Goal: Task Accomplishment & Management: Manage account settings

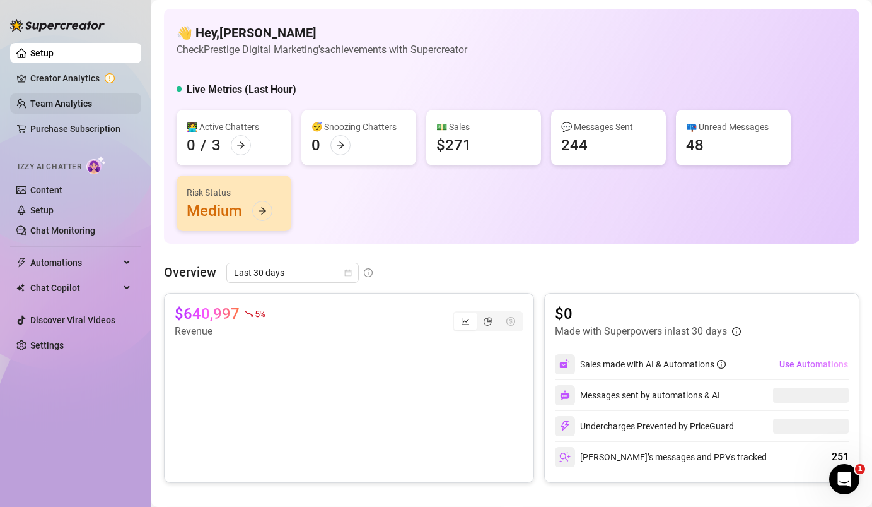
click at [74, 99] on link "Team Analytics" at bounding box center [61, 103] width 62 height 10
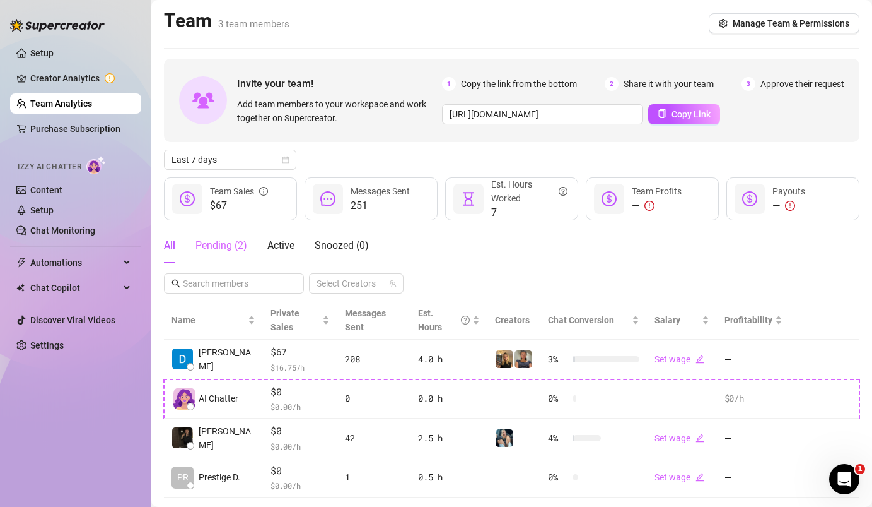
click at [207, 256] on div "Pending ( 2 )" at bounding box center [222, 245] width 52 height 35
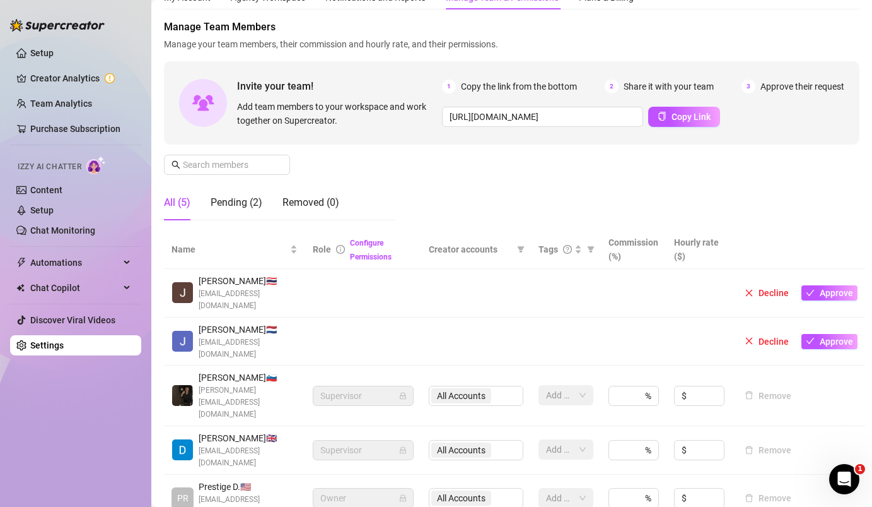
scroll to position [90, 0]
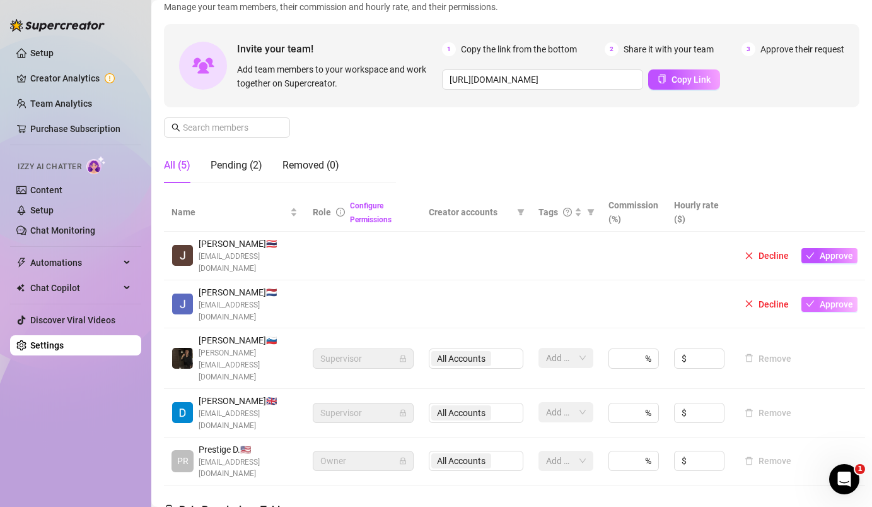
click at [820, 299] on span "Approve" at bounding box center [836, 304] width 33 height 10
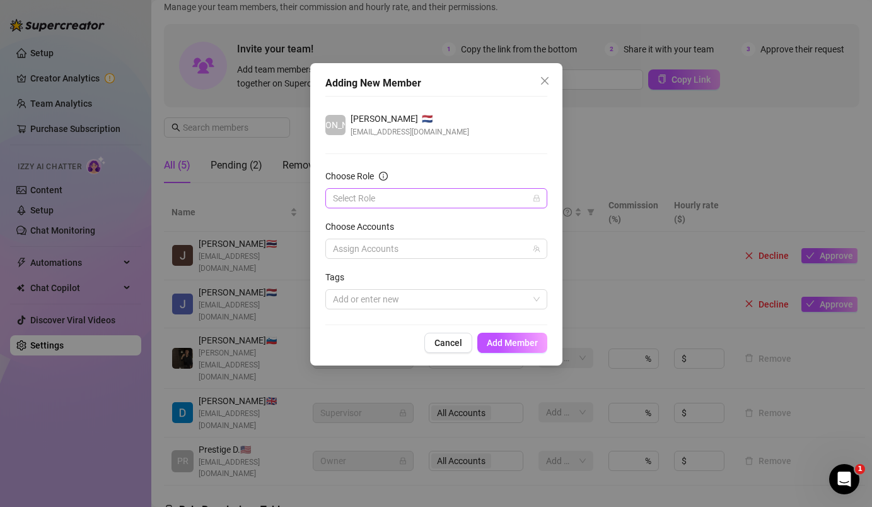
click at [420, 199] on input "Choose Role" at bounding box center [431, 198] width 196 height 19
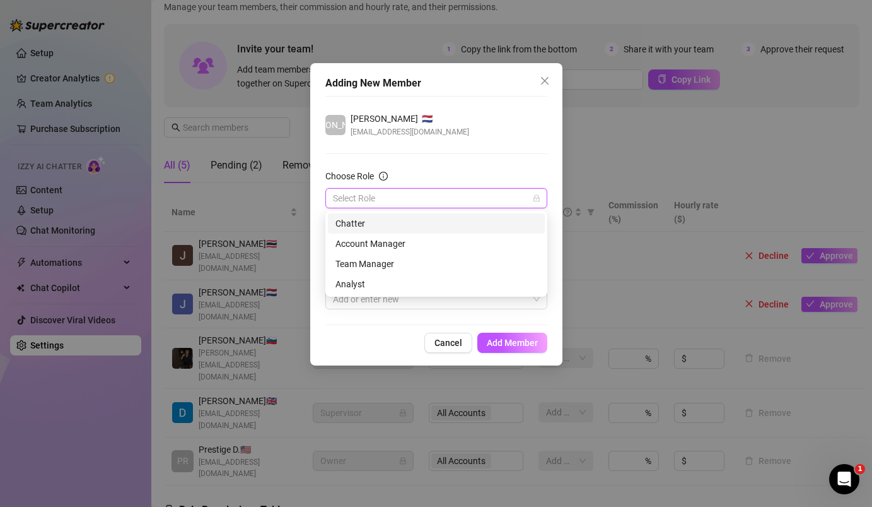
click at [419, 223] on div "Chatter" at bounding box center [437, 223] width 202 height 14
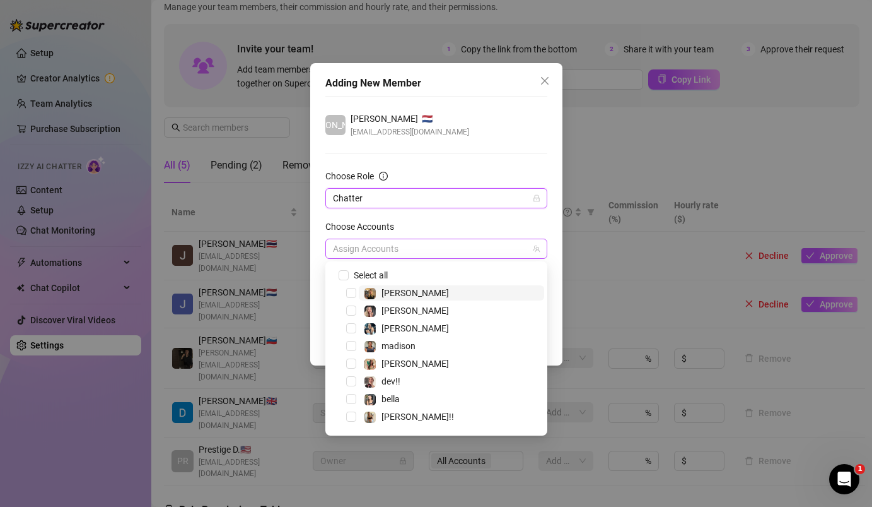
click at [416, 246] on div at bounding box center [430, 249] width 204 height 18
click at [408, 293] on span "[PERSON_NAME]" at bounding box center [415, 293] width 67 height 10
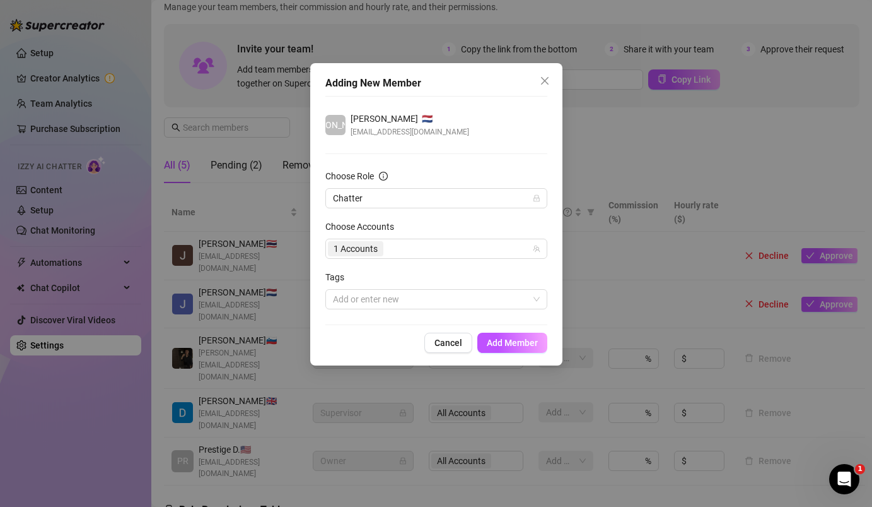
click at [442, 223] on div "Choose Accounts" at bounding box center [436, 229] width 222 height 19
click at [413, 301] on div at bounding box center [430, 299] width 204 height 18
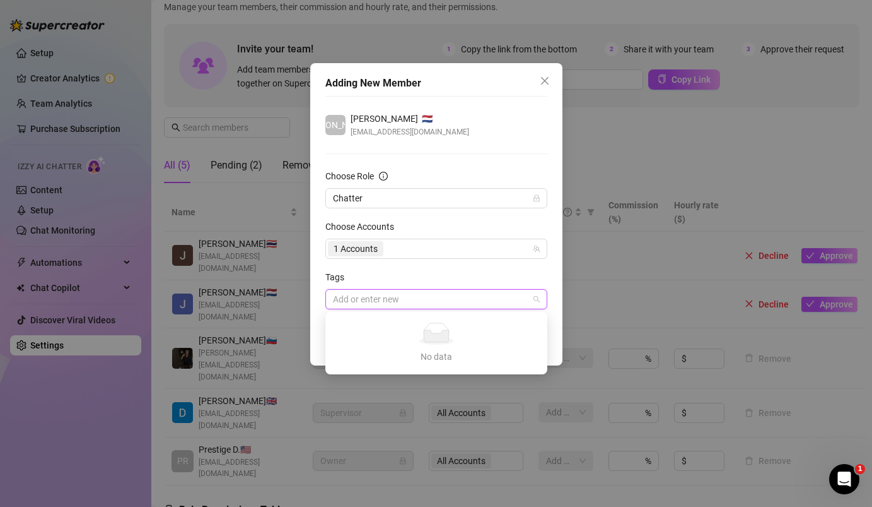
click at [415, 275] on div "Tags" at bounding box center [436, 279] width 222 height 19
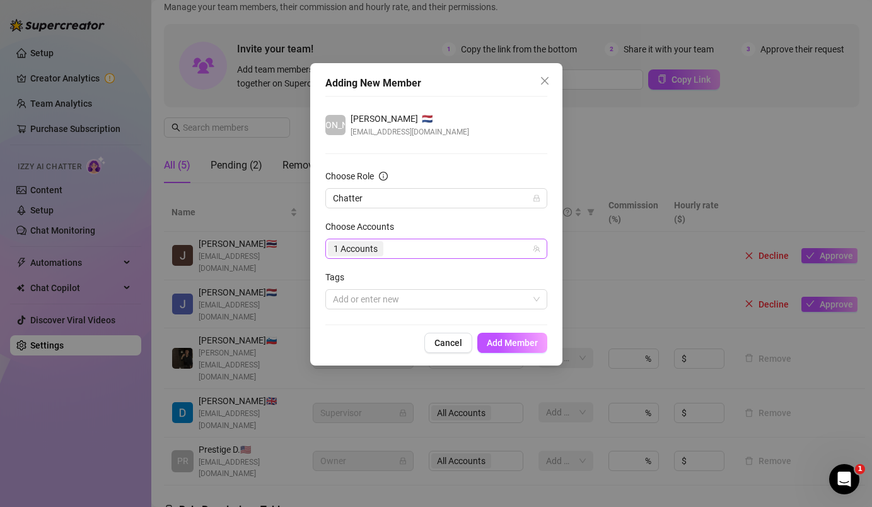
click at [415, 248] on div "1 Accounts" at bounding box center [430, 249] width 204 height 18
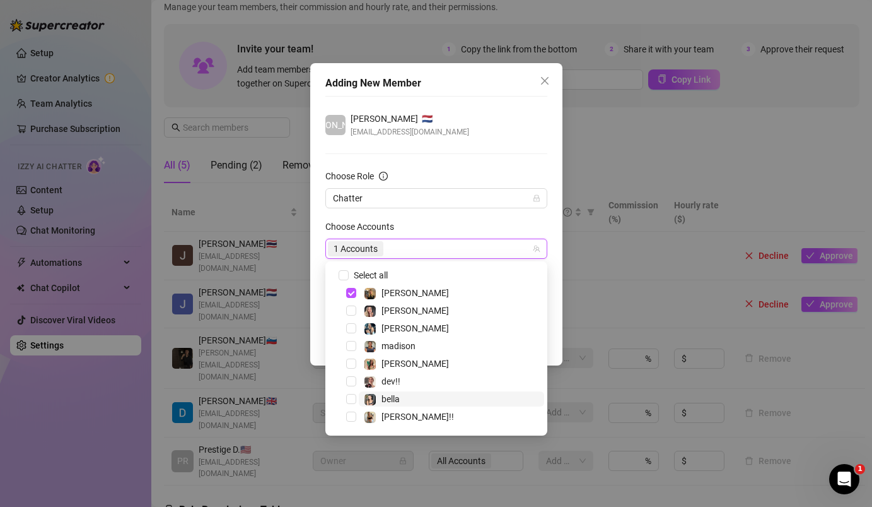
scroll to position [33, 0]
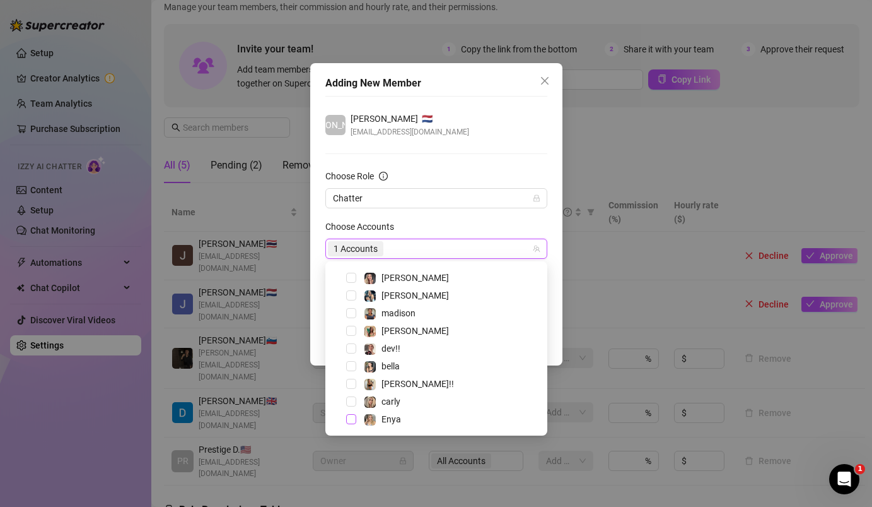
click at [354, 421] on span "Select tree node" at bounding box center [351, 419] width 10 height 10
click at [444, 222] on div "Choose Accounts" at bounding box center [436, 229] width 222 height 19
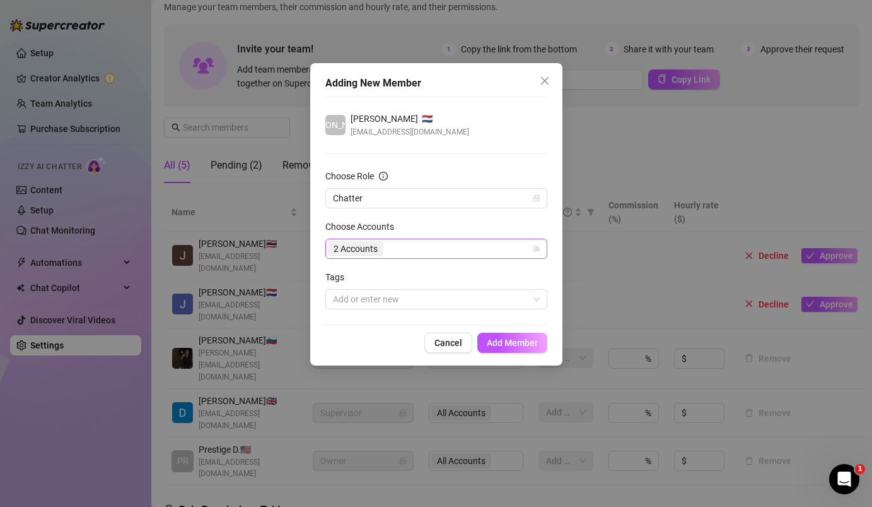
click at [487, 249] on div "2 Accounts" at bounding box center [430, 249] width 204 height 18
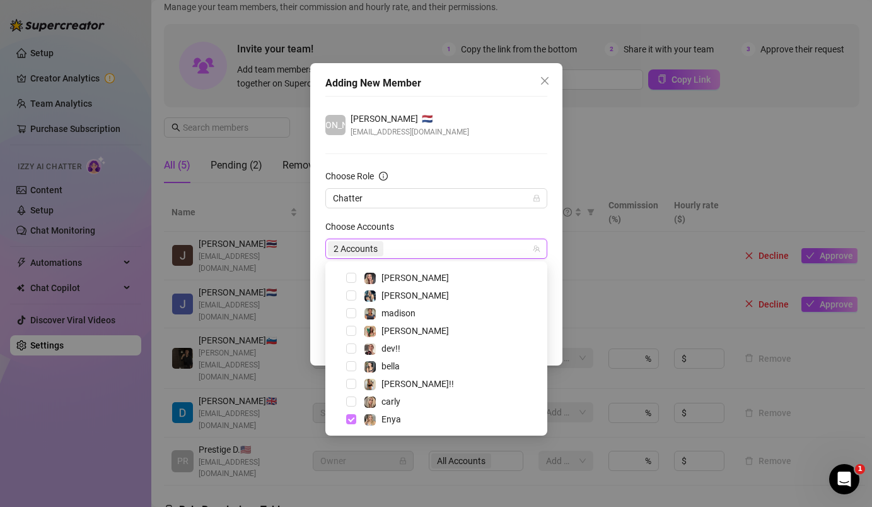
click at [346, 421] on span "Select tree node" at bounding box center [351, 419] width 10 height 10
click at [412, 237] on div "Choose Accounts" at bounding box center [436, 229] width 222 height 19
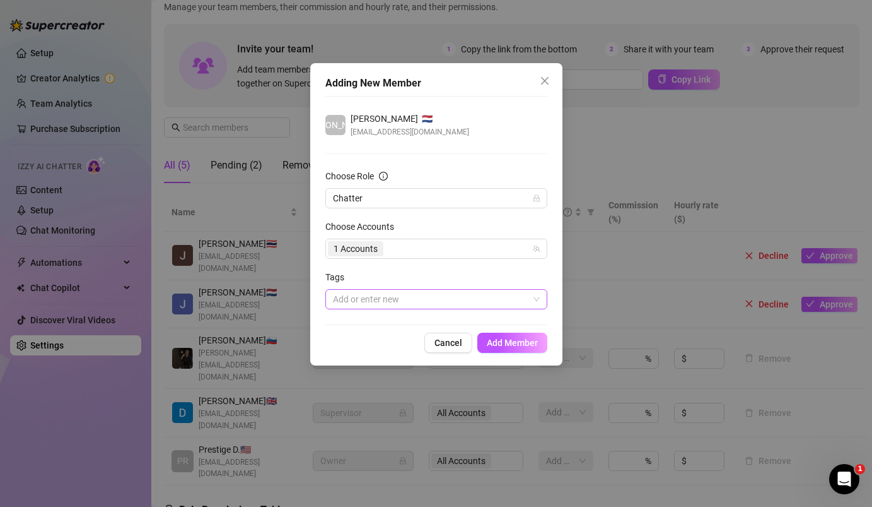
click at [413, 294] on div at bounding box center [430, 299] width 204 height 18
click at [510, 342] on span "Add Member" at bounding box center [512, 342] width 51 height 10
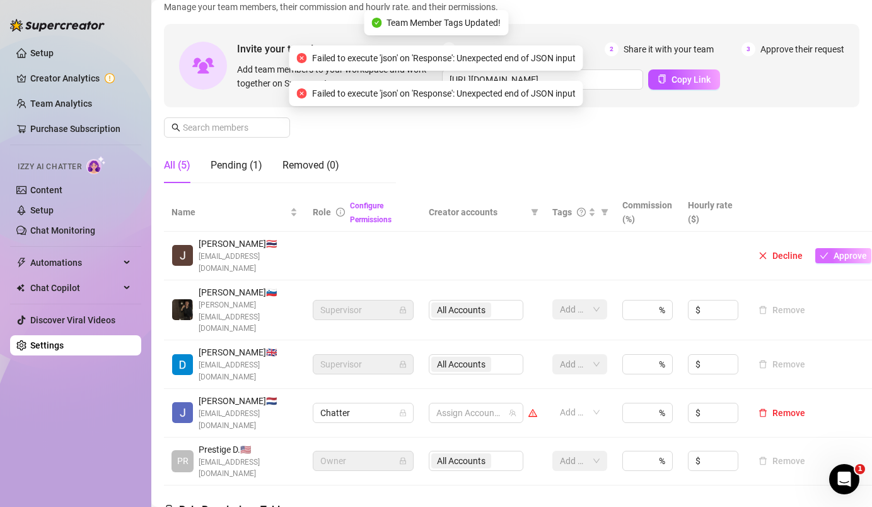
click at [843, 257] on span "Approve" at bounding box center [850, 255] width 33 height 10
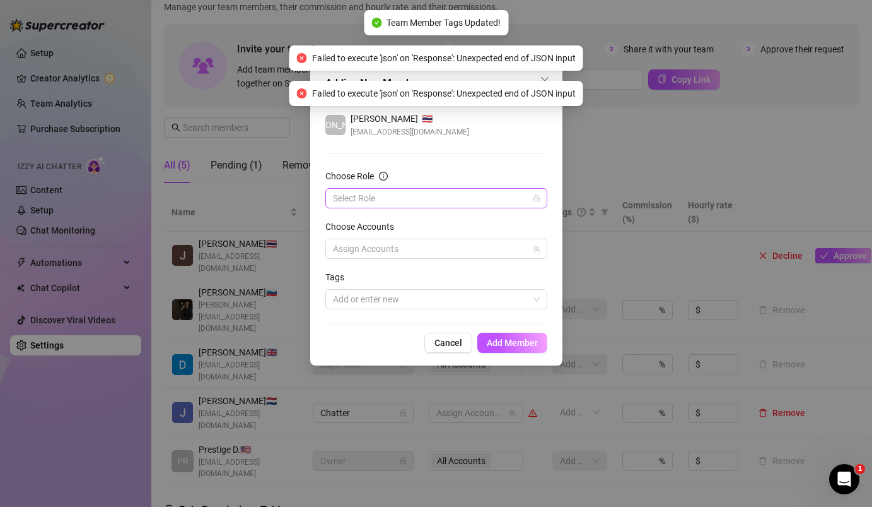
click at [409, 200] on input "Choose Role" at bounding box center [431, 198] width 196 height 19
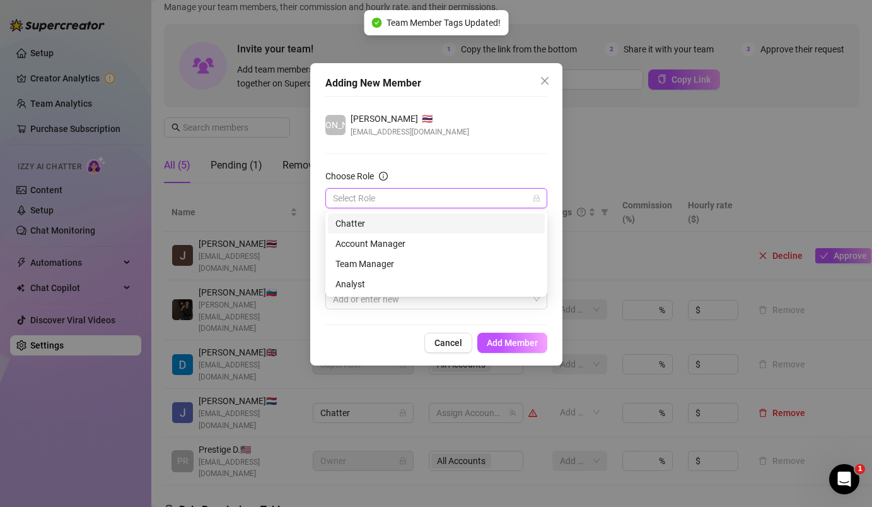
click at [380, 228] on div "Chatter" at bounding box center [437, 223] width 202 height 14
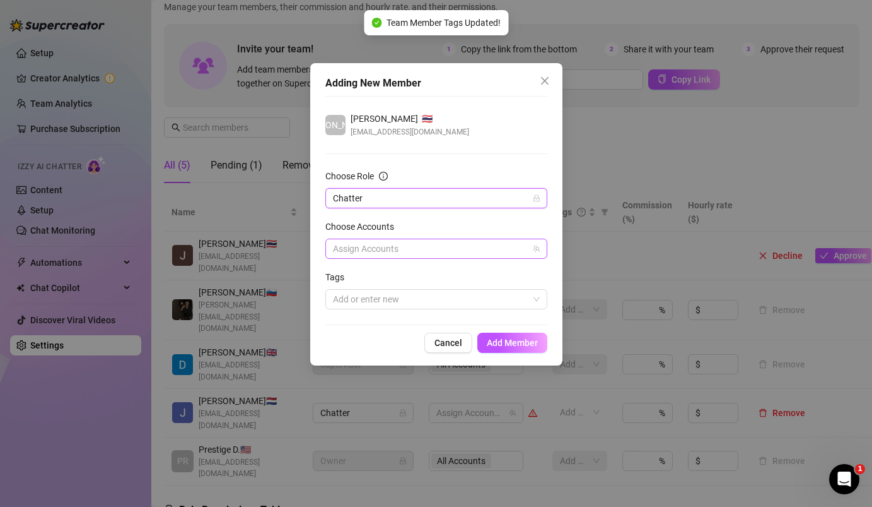
click at [384, 241] on div at bounding box center [430, 249] width 204 height 18
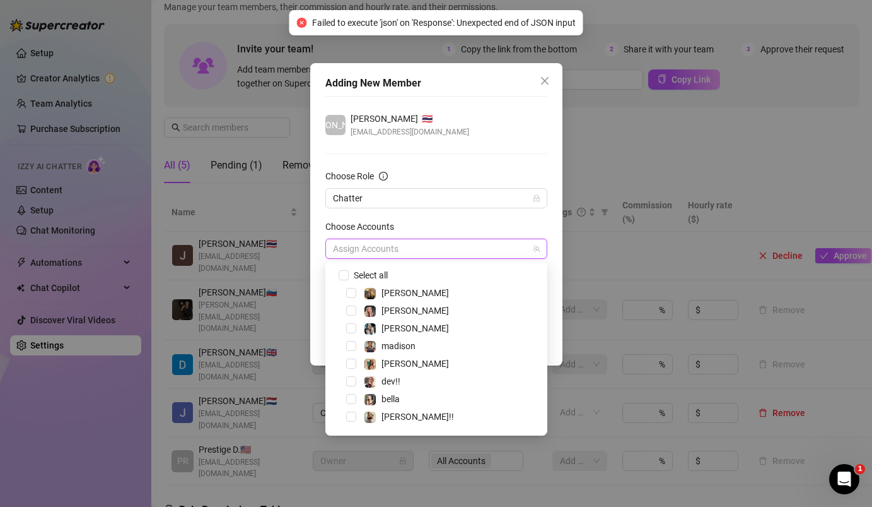
click at [343, 293] on span at bounding box center [336, 292] width 15 height 15
click at [353, 295] on span "Select tree node" at bounding box center [351, 293] width 10 height 10
click at [443, 208] on form "Choose Role Chatter Choose Accounts 182529650 1 Accounts Tags Add or enter new" at bounding box center [436, 239] width 222 height 140
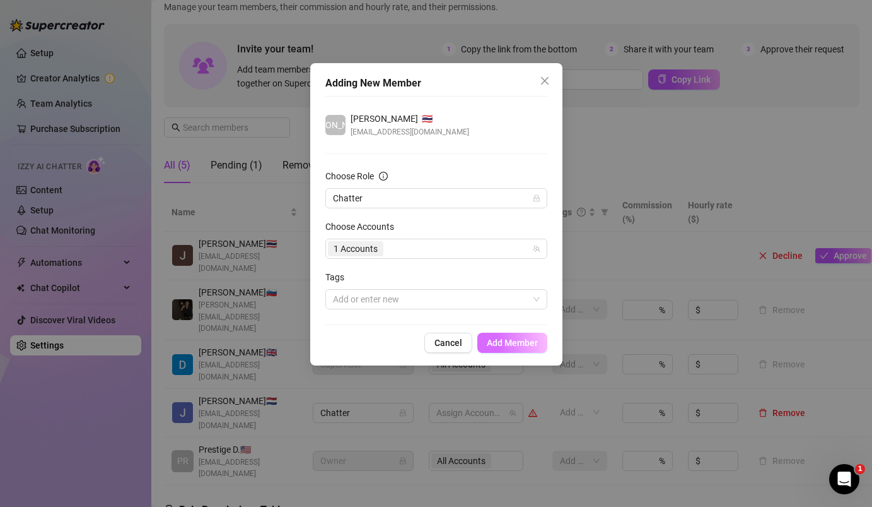
click at [503, 335] on button "Add Member" at bounding box center [513, 342] width 70 height 20
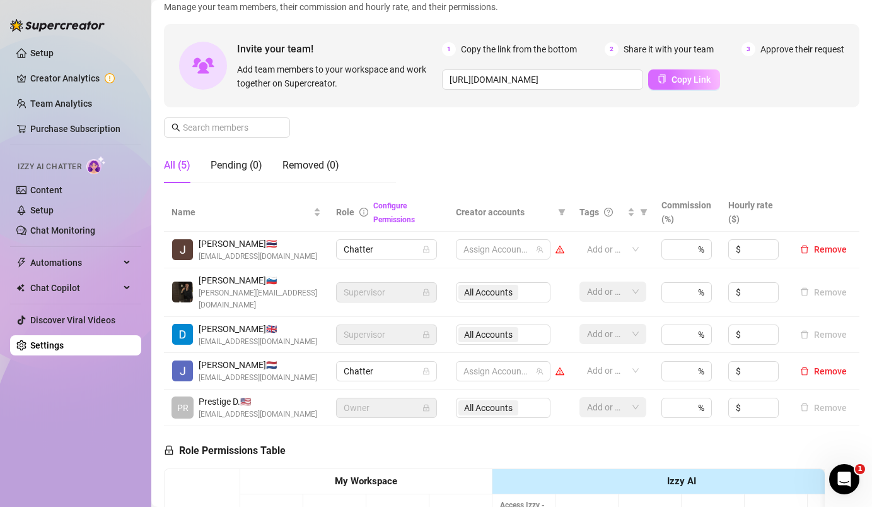
click at [677, 79] on span "Copy Link" at bounding box center [691, 79] width 39 height 10
click at [822, 363] on button "Remove" at bounding box center [823, 370] width 57 height 15
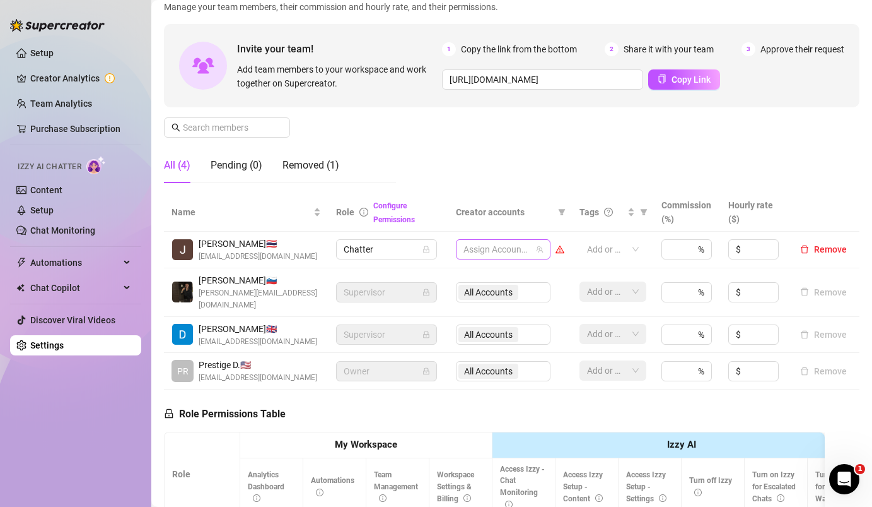
click at [514, 250] on div at bounding box center [497, 249] width 76 height 18
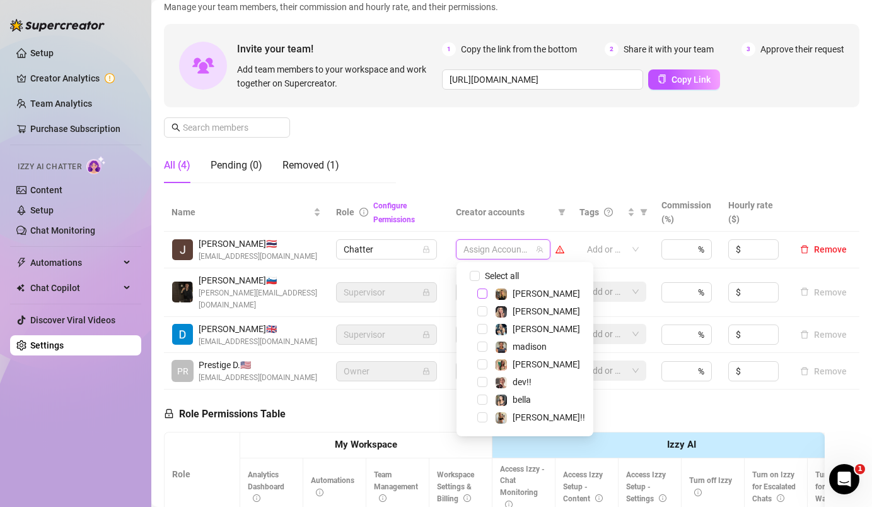
click at [481, 290] on span "Select tree node" at bounding box center [483, 293] width 10 height 10
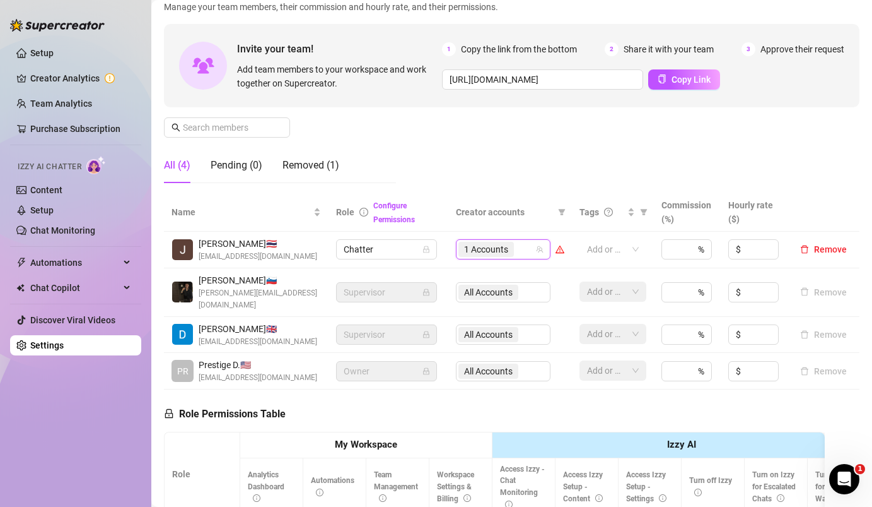
click at [556, 177] on div "Manage Team Members Manage your team members, their commission and hourly rate,…" at bounding box center [512, 87] width 696 height 211
click at [520, 244] on div "1 Accounts" at bounding box center [497, 249] width 76 height 18
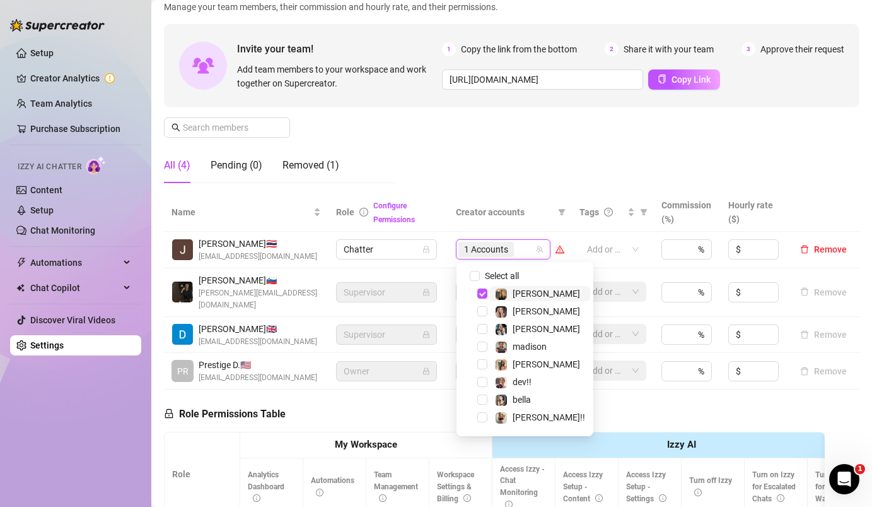
click at [558, 247] on icon "warning" at bounding box center [560, 249] width 9 height 9
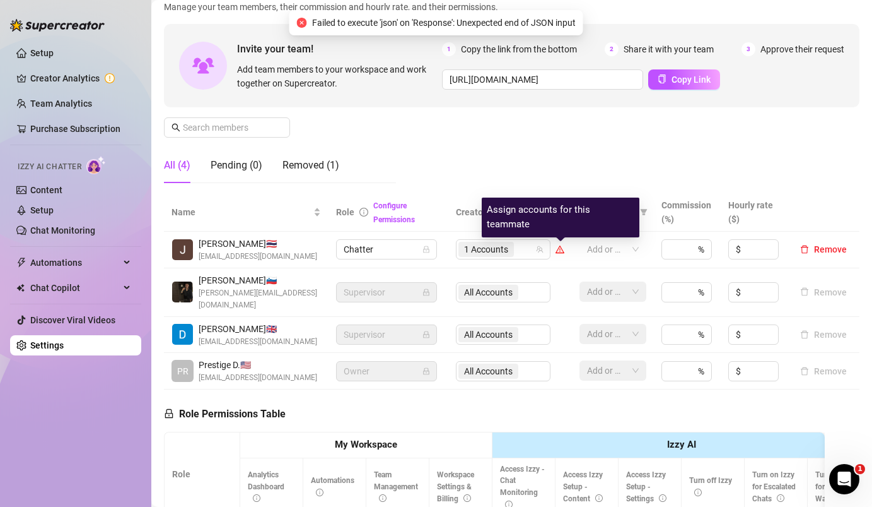
click at [560, 247] on icon "warning" at bounding box center [559, 250] width 7 height 6
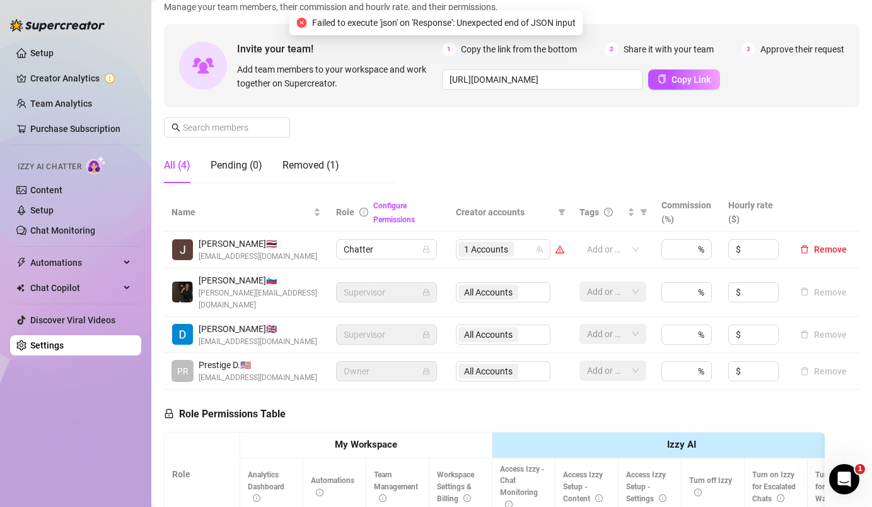
click at [503, 170] on div "Manage Team Members Manage your team members, their commission and hourly rate,…" at bounding box center [512, 87] width 696 height 211
click at [393, 214] on link "Configure Permissions" at bounding box center [394, 212] width 42 height 23
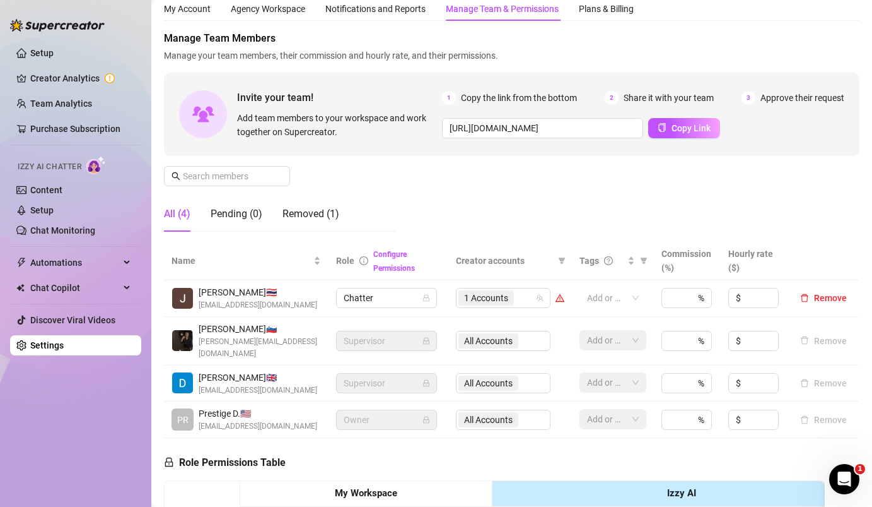
scroll to position [0, 0]
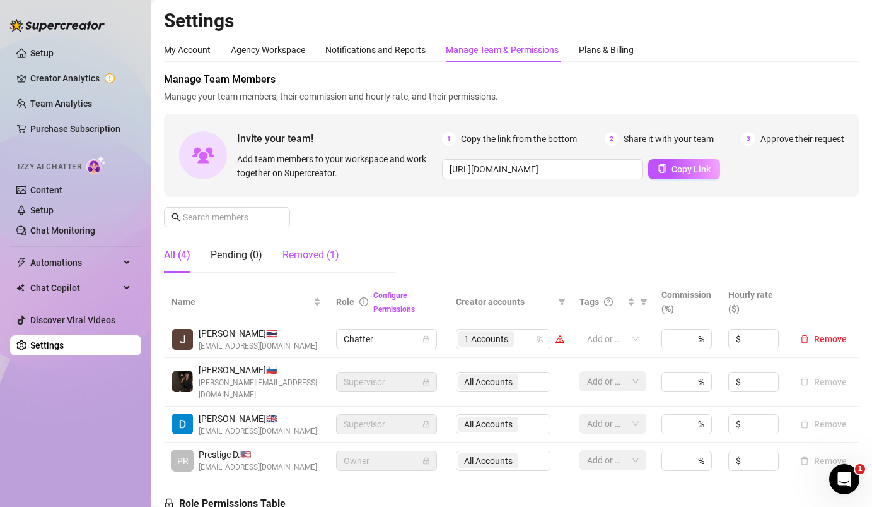
click at [319, 250] on div "Removed (1)" at bounding box center [311, 254] width 57 height 15
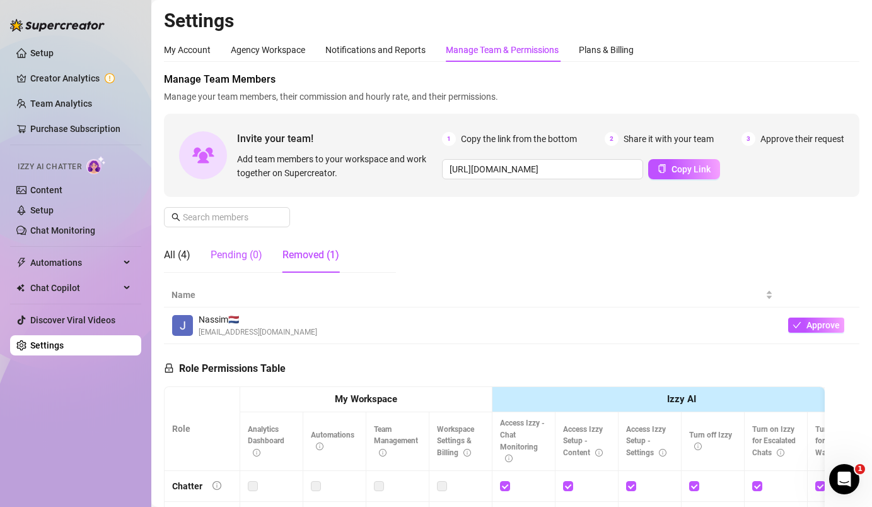
click at [245, 257] on div "Pending (0)" at bounding box center [237, 254] width 52 height 15
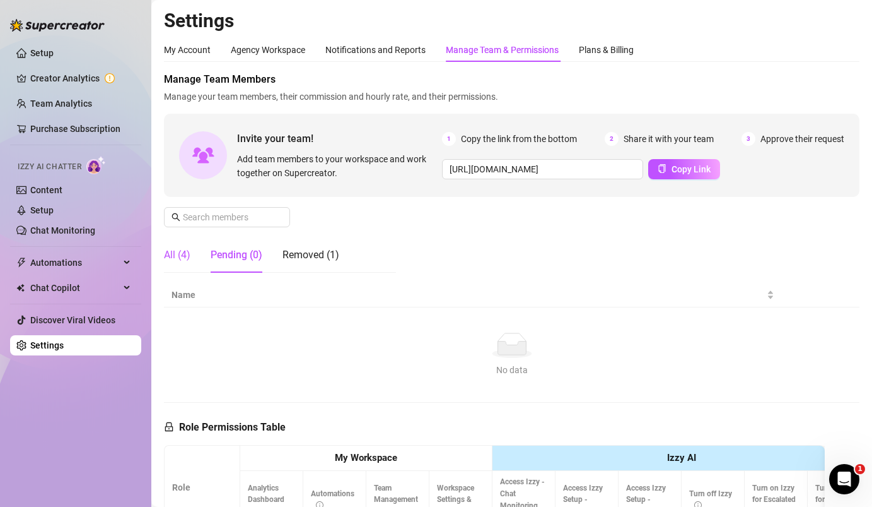
click at [185, 257] on div "All (4)" at bounding box center [177, 254] width 26 height 15
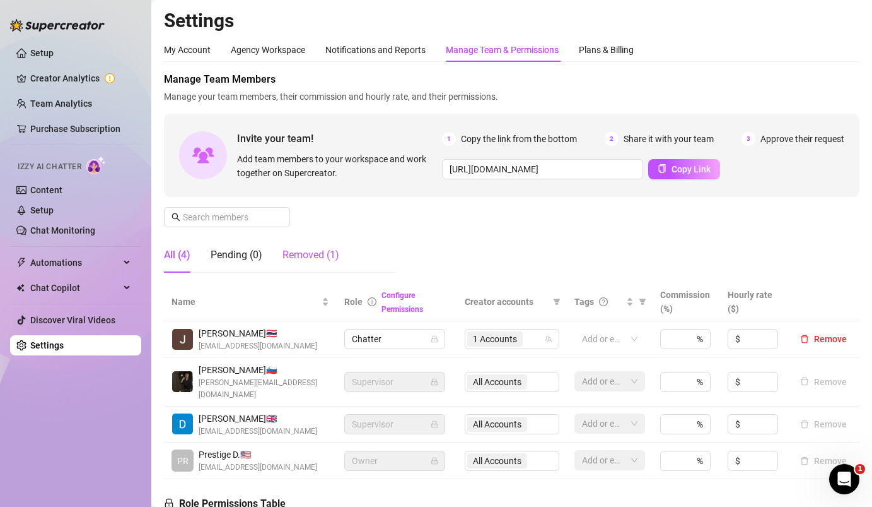
click at [299, 251] on div "Removed (1)" at bounding box center [311, 254] width 57 height 15
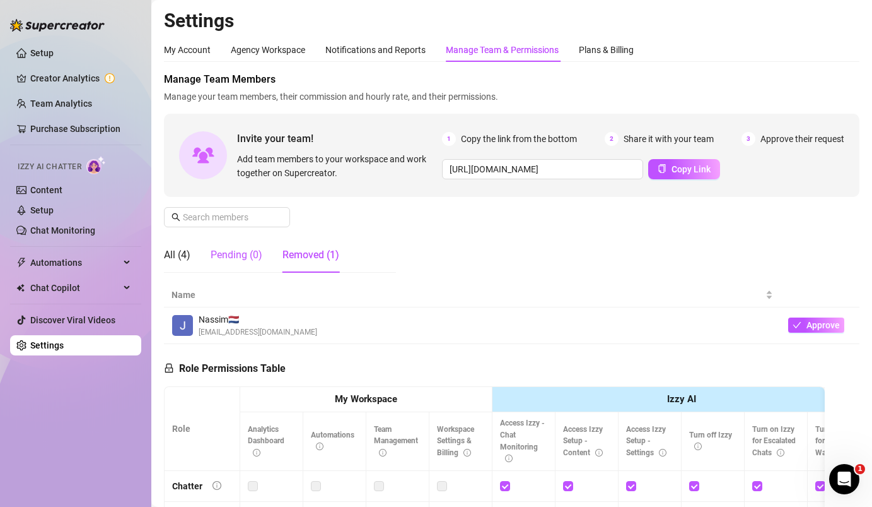
click at [234, 250] on div "Pending (0)" at bounding box center [237, 254] width 52 height 15
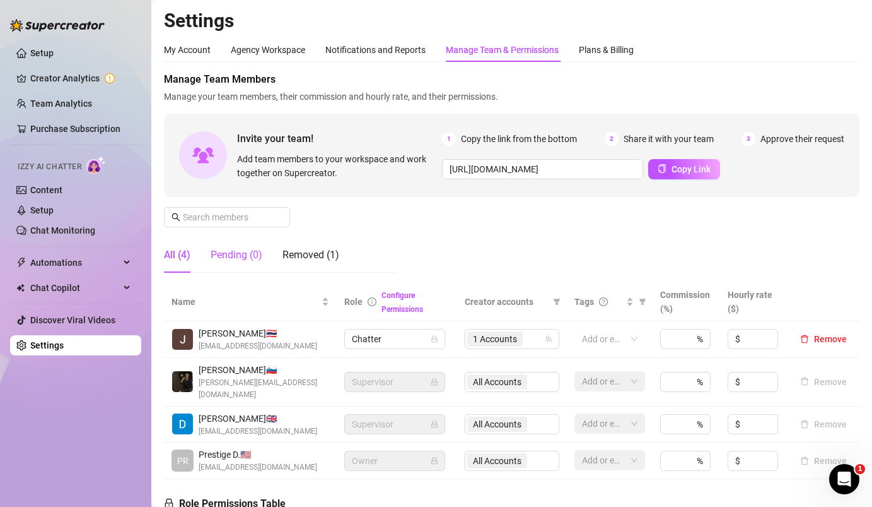
click at [254, 250] on div "Pending (0)" at bounding box center [237, 254] width 52 height 15
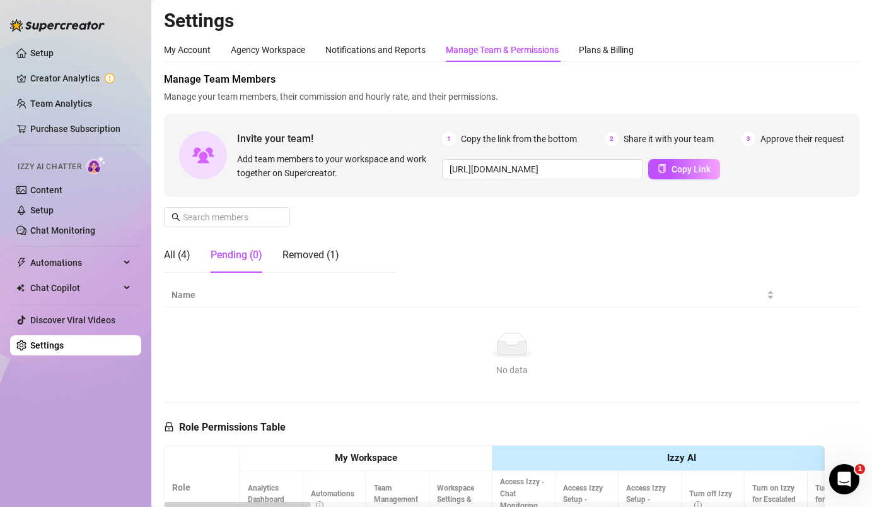
click at [194, 261] on div "All (4) Pending (0) Removed (1)" at bounding box center [251, 254] width 175 height 35
click at [175, 258] on div "All (4)" at bounding box center [177, 254] width 26 height 15
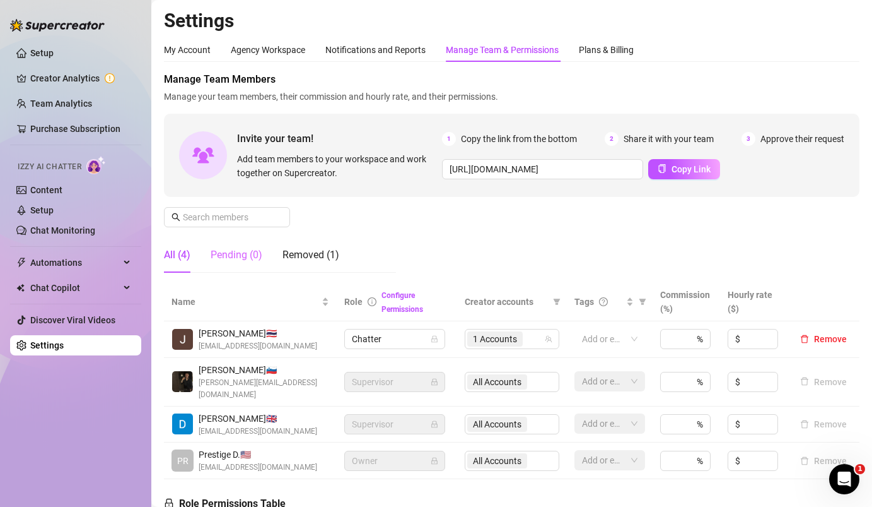
click at [231, 263] on div "Pending (0)" at bounding box center [237, 254] width 52 height 35
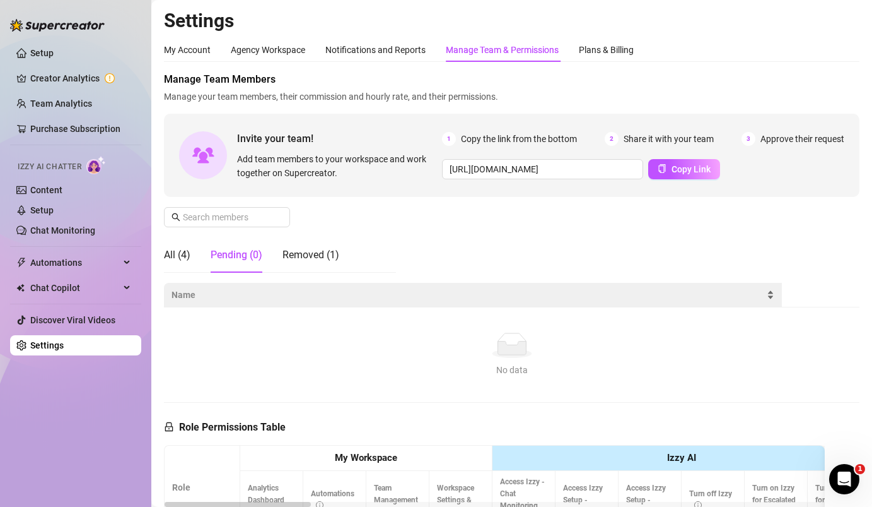
click at [371, 297] on span "Name" at bounding box center [468, 295] width 593 height 14
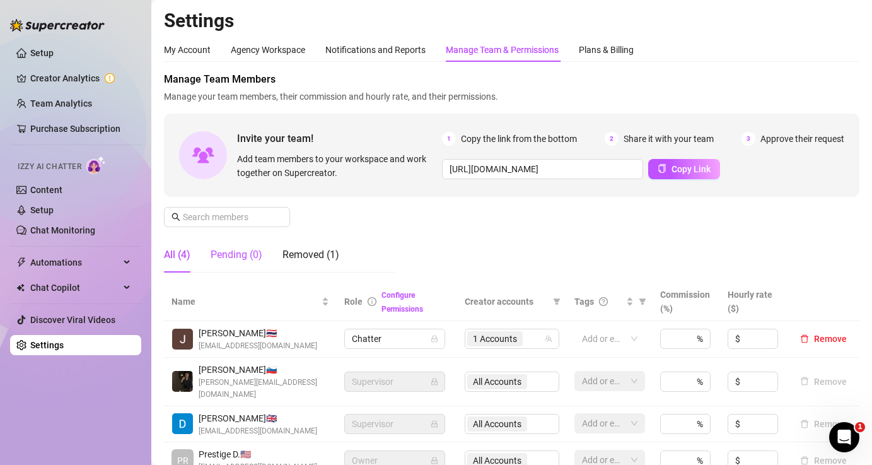
click at [240, 250] on div "Pending (0)" at bounding box center [237, 254] width 52 height 15
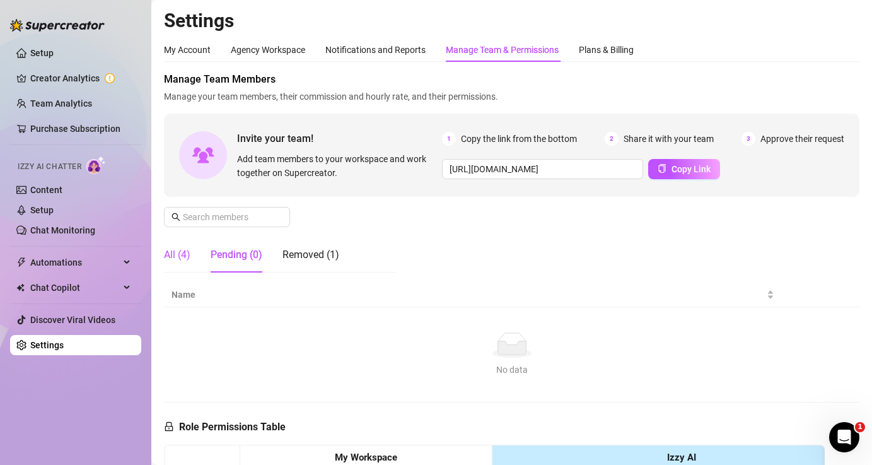
click at [176, 254] on div "All (4)" at bounding box center [177, 254] width 26 height 15
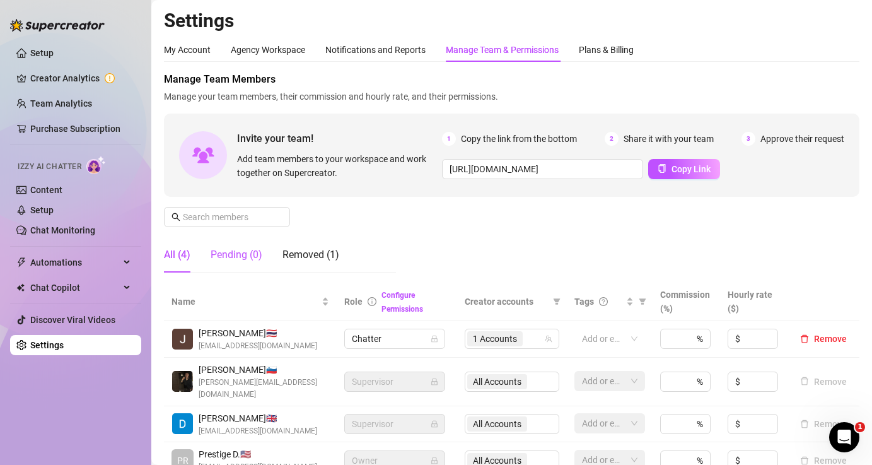
click at [257, 253] on div "Pending (0)" at bounding box center [237, 254] width 52 height 15
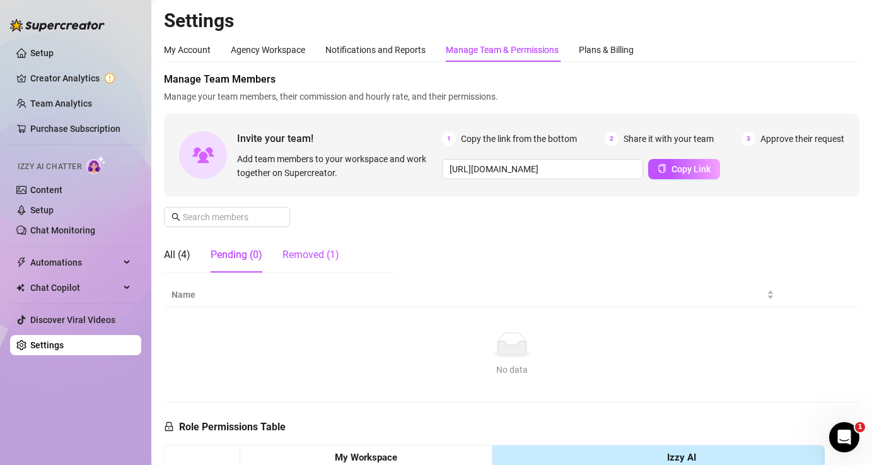
click at [302, 247] on div "Removed (1)" at bounding box center [311, 254] width 57 height 15
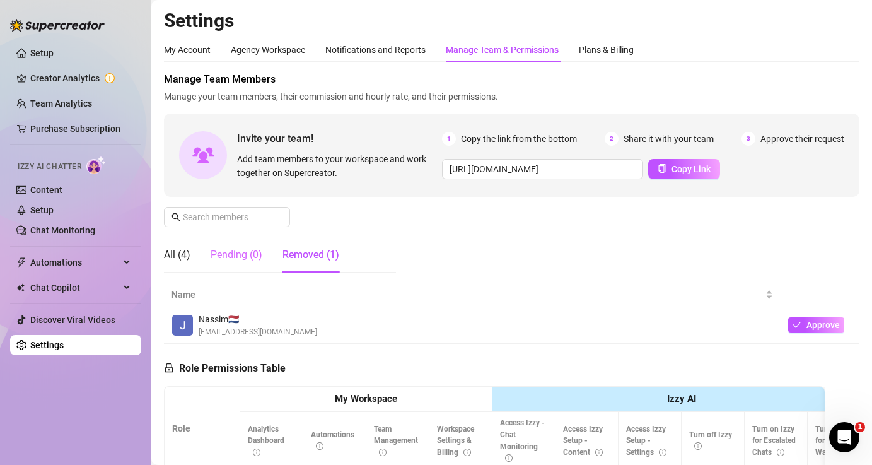
click at [254, 262] on div "Pending (0)" at bounding box center [237, 254] width 52 height 35
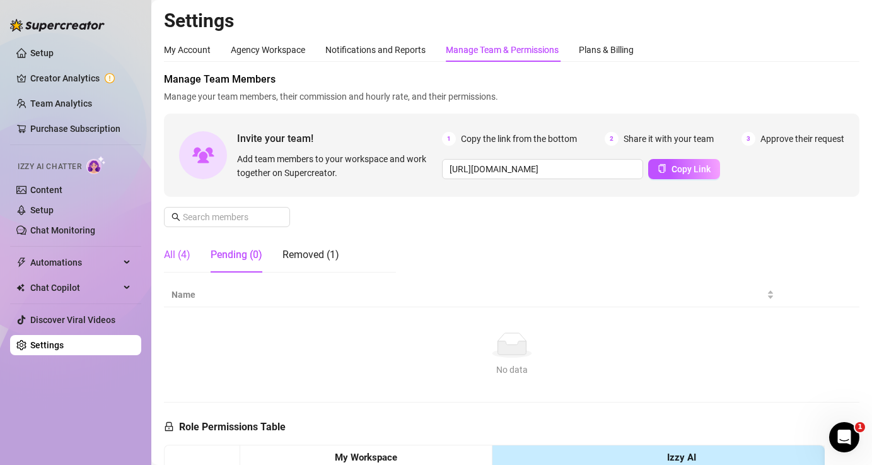
click at [167, 250] on div "All (4)" at bounding box center [177, 254] width 26 height 15
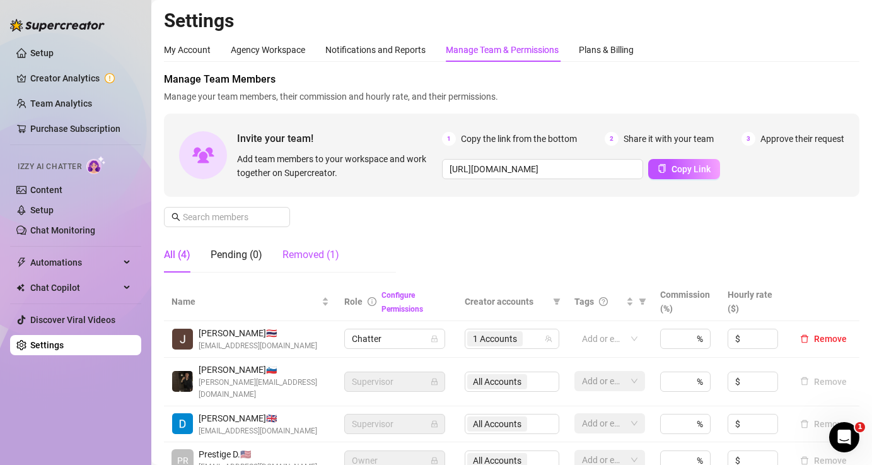
click at [302, 249] on div "Removed (1)" at bounding box center [311, 254] width 57 height 15
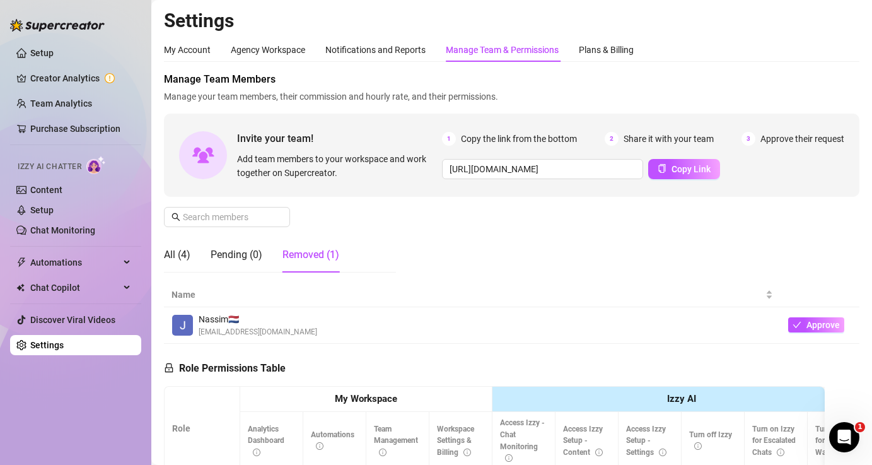
click at [428, 332] on div "Nassim 🇳🇱 mr.bean007xd@gmail.com" at bounding box center [473, 325] width 602 height 26
click at [806, 325] on button "Approve" at bounding box center [816, 324] width 56 height 15
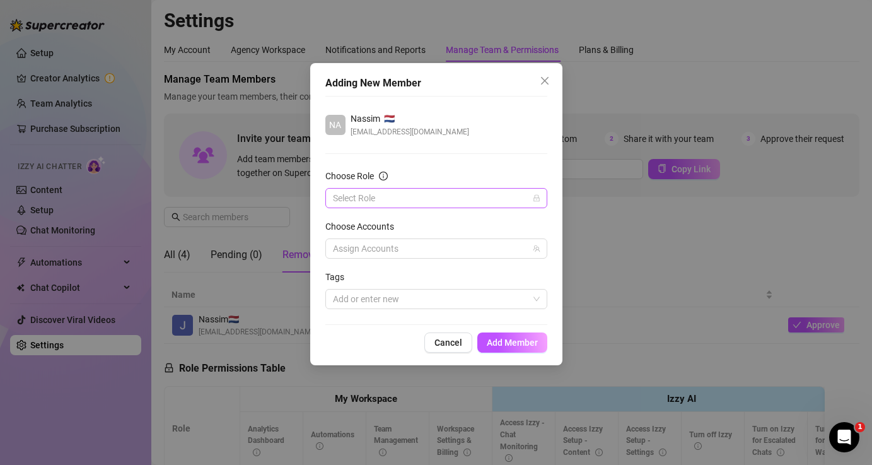
click at [442, 207] on input "Choose Role" at bounding box center [431, 198] width 196 height 19
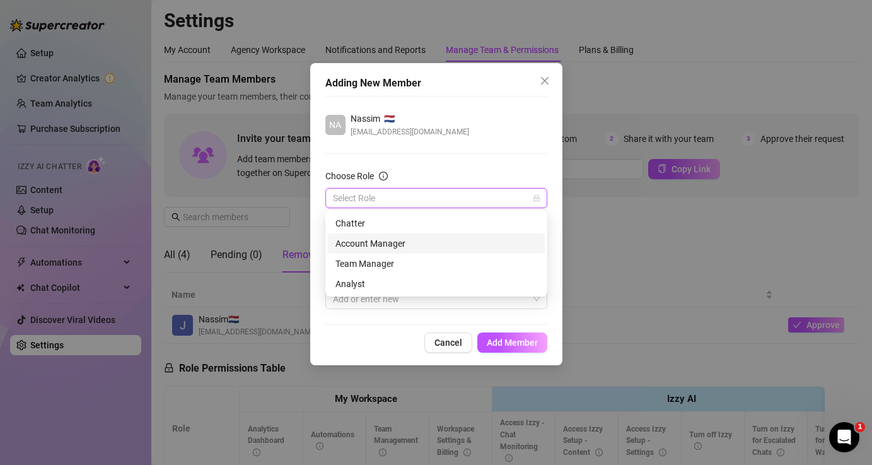
click at [430, 245] on div "Account Manager" at bounding box center [437, 244] width 202 height 14
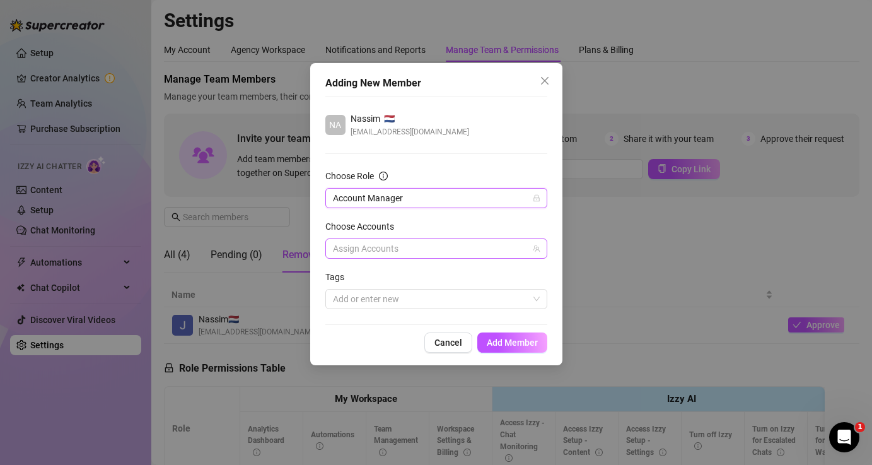
click at [428, 238] on div "Assign Accounts" at bounding box center [436, 248] width 222 height 20
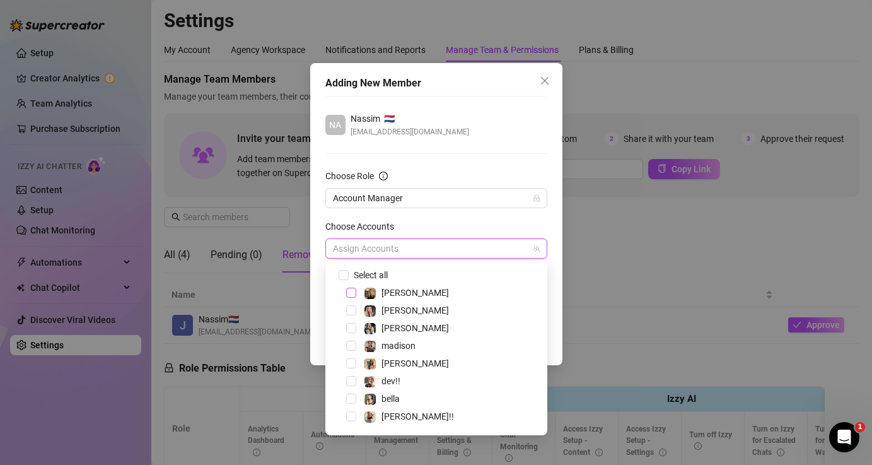
click at [351, 291] on span "Select tree node" at bounding box center [351, 293] width 10 height 10
click at [439, 220] on div "Choose Accounts" at bounding box center [436, 229] width 222 height 19
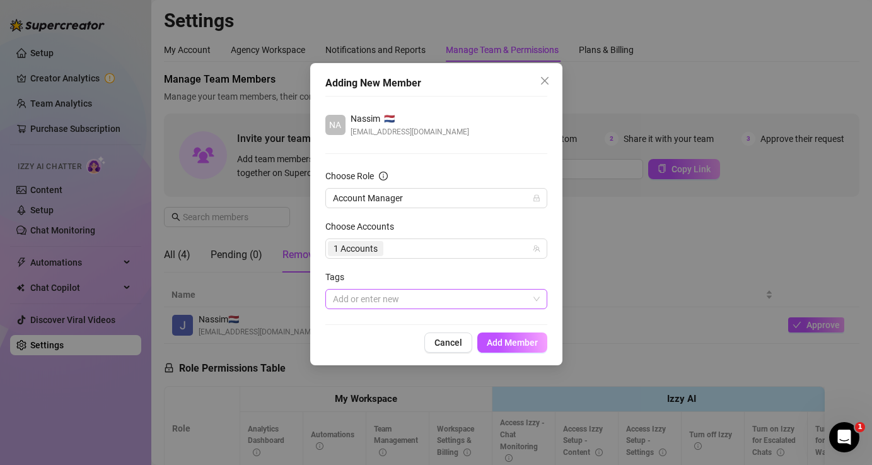
click at [419, 304] on div at bounding box center [430, 299] width 204 height 18
click at [433, 267] on form "Choose Role Account Manager Choose Accounts 1 Accounts Tags Add or enter new" at bounding box center [436, 239] width 222 height 140
click at [464, 198] on span "Account Manager" at bounding box center [436, 198] width 207 height 19
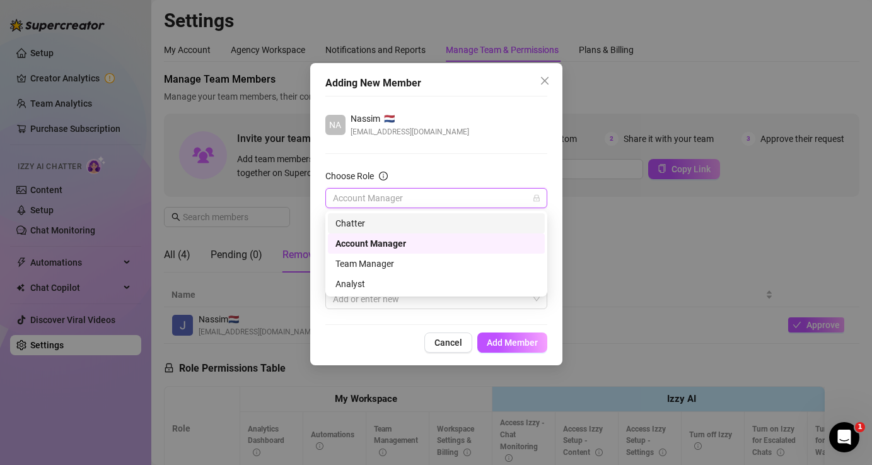
click at [412, 221] on div "Chatter" at bounding box center [437, 223] width 202 height 14
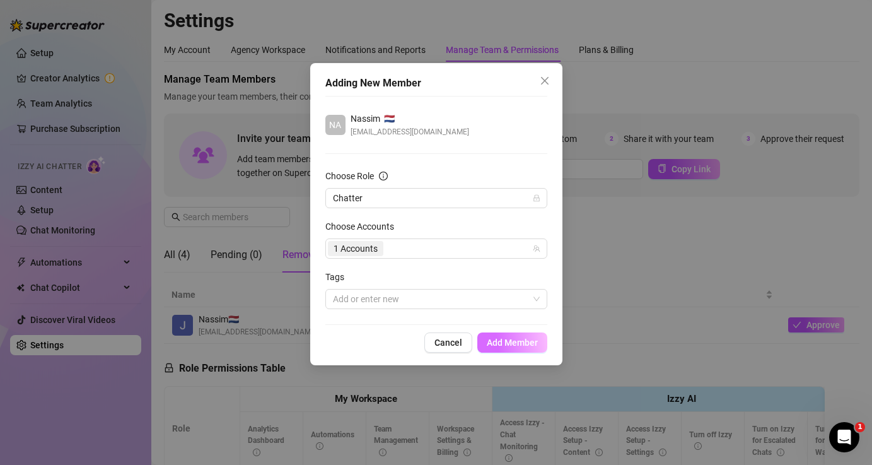
click at [498, 343] on span "Add Member" at bounding box center [512, 342] width 51 height 10
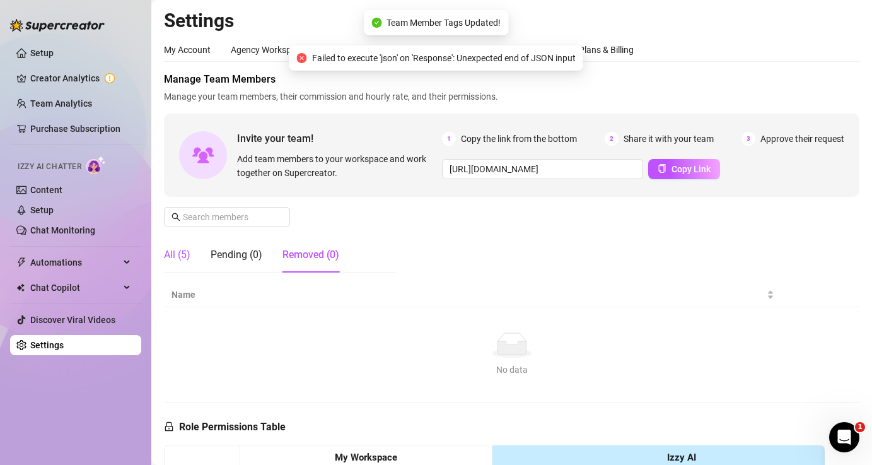
click at [189, 255] on div "All (5)" at bounding box center [177, 254] width 26 height 15
